Goal: Information Seeking & Learning: Learn about a topic

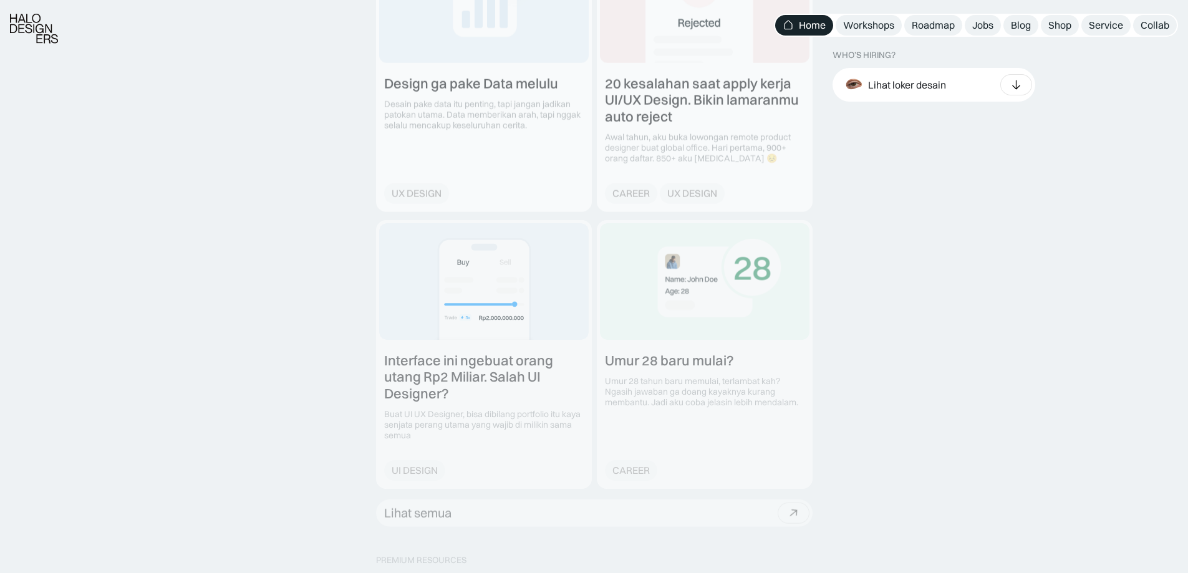
scroll to position [1996, 0]
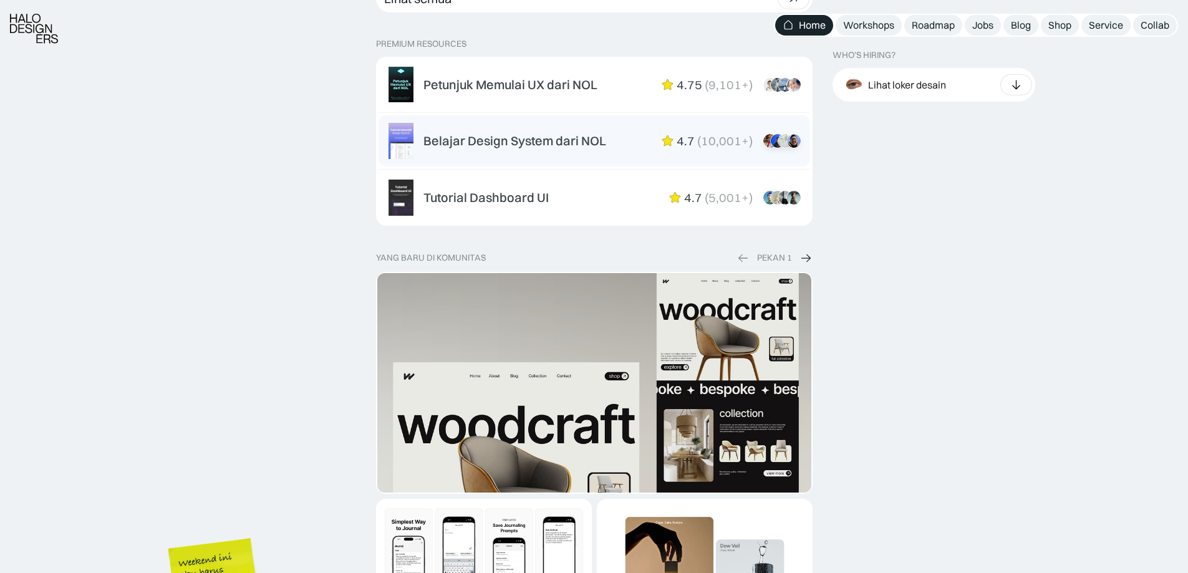
click at [528, 144] on div "Belajar Design System dari NOL" at bounding box center [514, 140] width 183 height 15
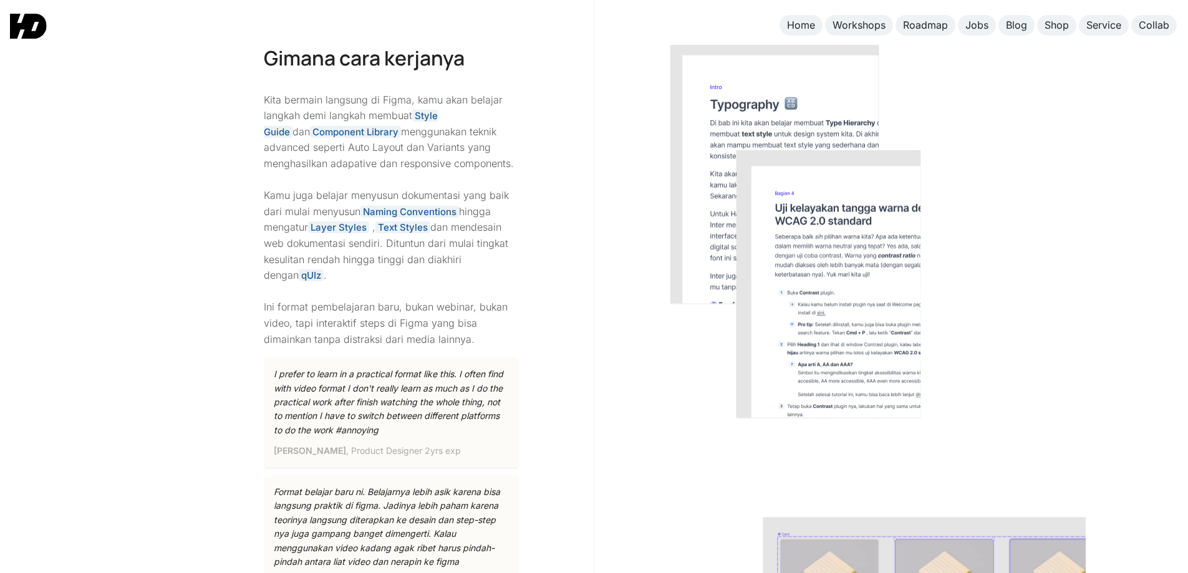
scroll to position [1663, 0]
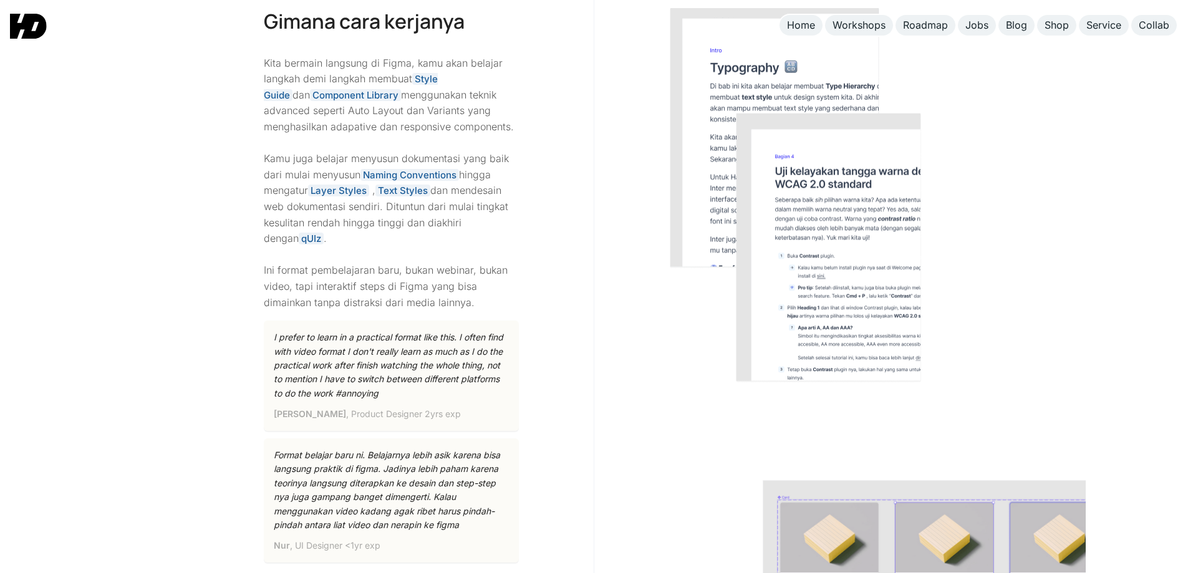
click at [819, 264] on img at bounding box center [795, 195] width 253 height 376
click at [903, 289] on img at bounding box center [795, 195] width 253 height 376
click at [975, 301] on div at bounding box center [796, 457] width 405 height 1025
drag, startPoint x: 1068, startPoint y: 0, endPoint x: 1090, endPoint y: 154, distance: 155.6
click at [1090, 154] on div "Gimana cara kerjanya Kita bermain langsung di Figma, kamu akan belajar langkah …" at bounding box center [594, 457] width 1188 height 1025
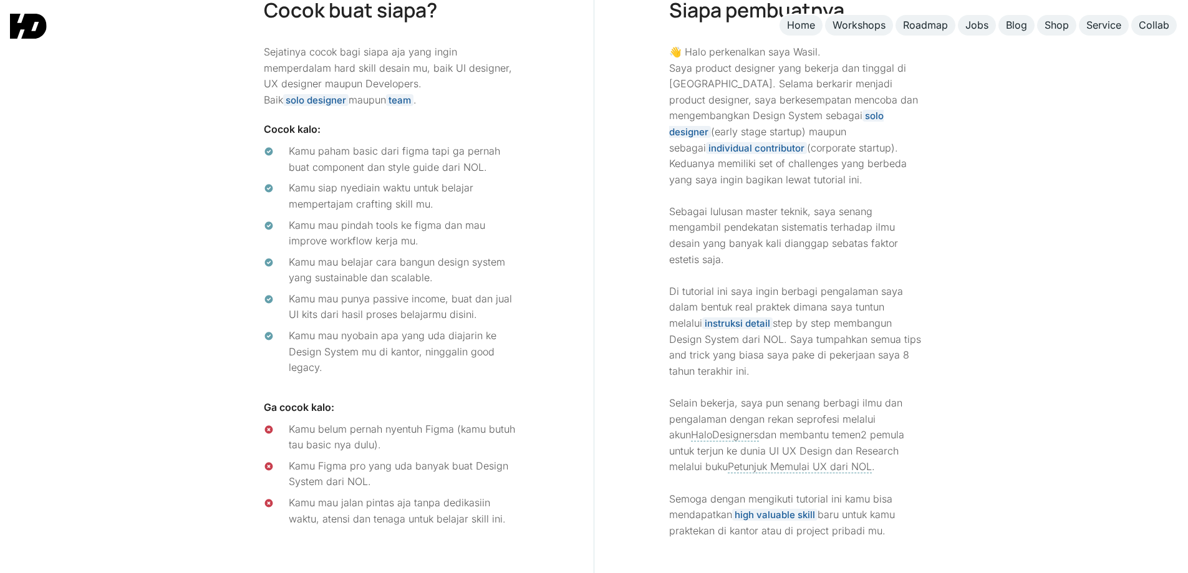
scroll to position [4491, 0]
